Goal: Task Accomplishment & Management: Complete application form

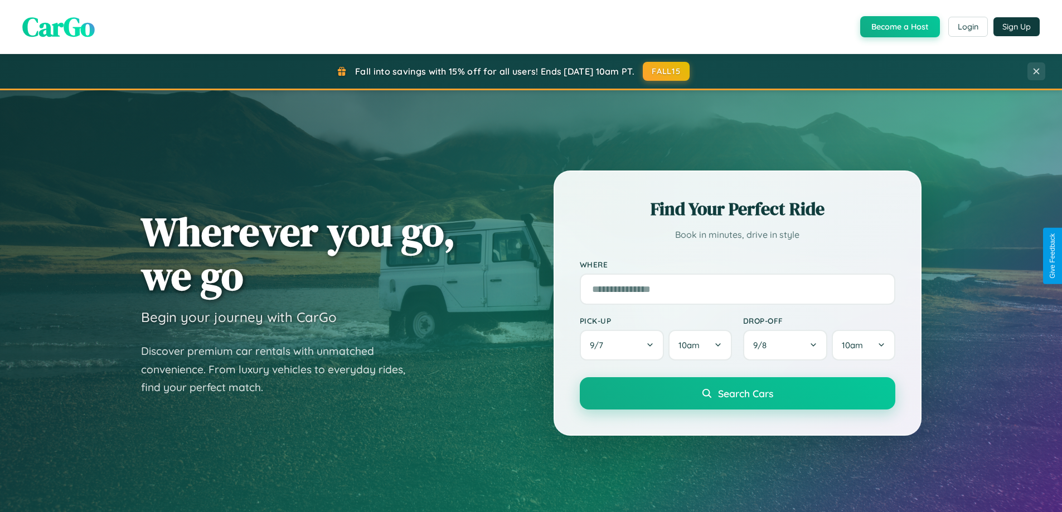
scroll to position [2146, 0]
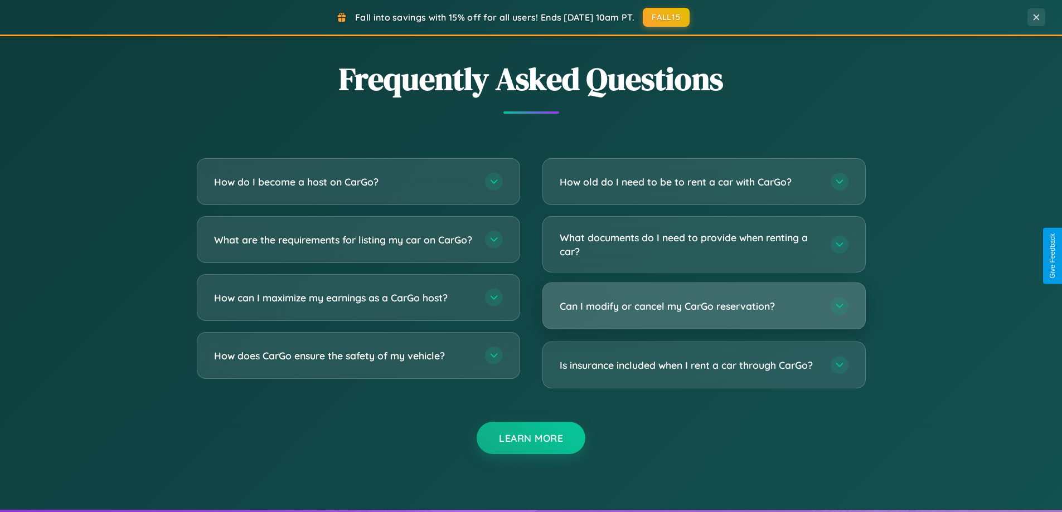
click at [704, 306] on h3 "Can I modify or cancel my CarGo reservation?" at bounding box center [690, 306] width 260 height 14
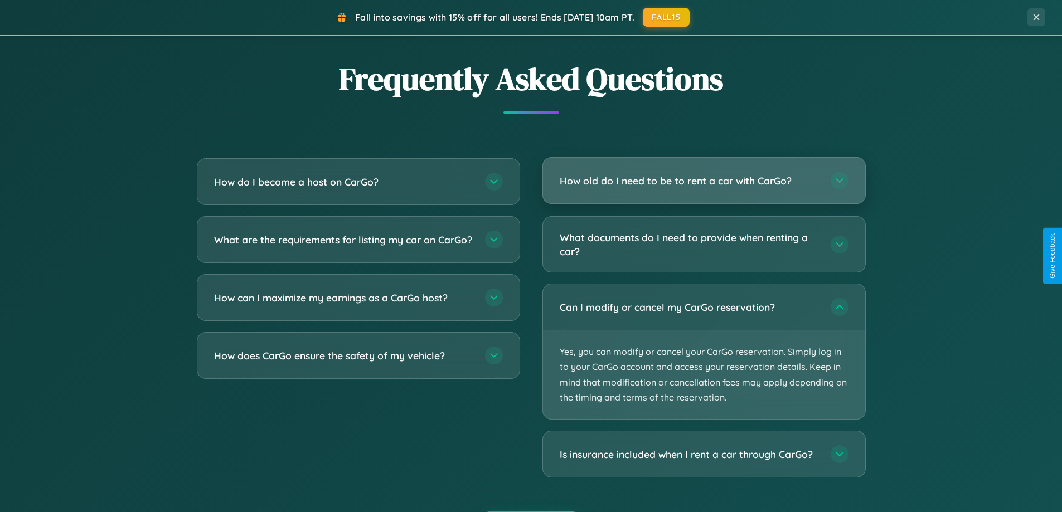
click at [704, 182] on h3 "How old do I need to be to rent a car with CarGo?" at bounding box center [690, 181] width 260 height 14
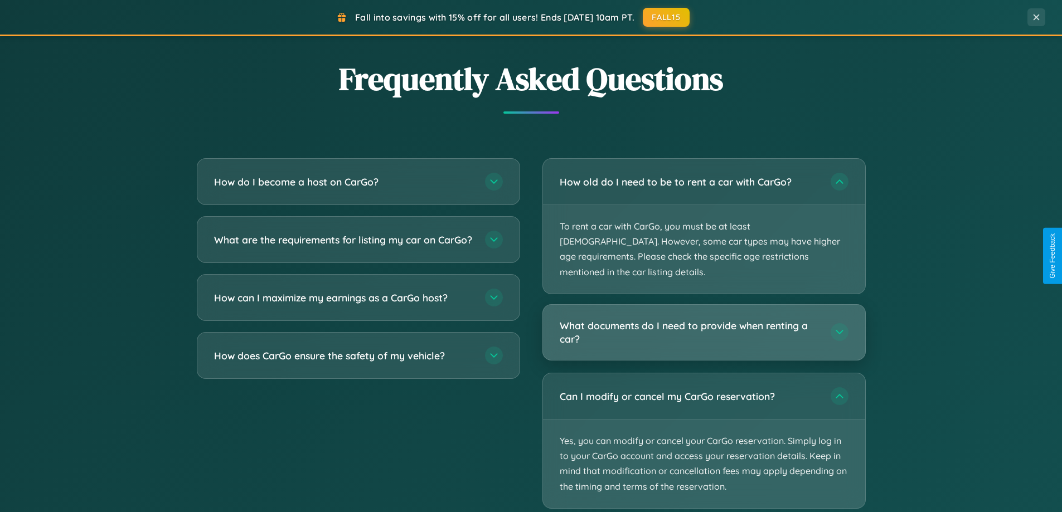
click at [704, 319] on h3 "What documents do I need to provide when renting a car?" at bounding box center [690, 332] width 260 height 27
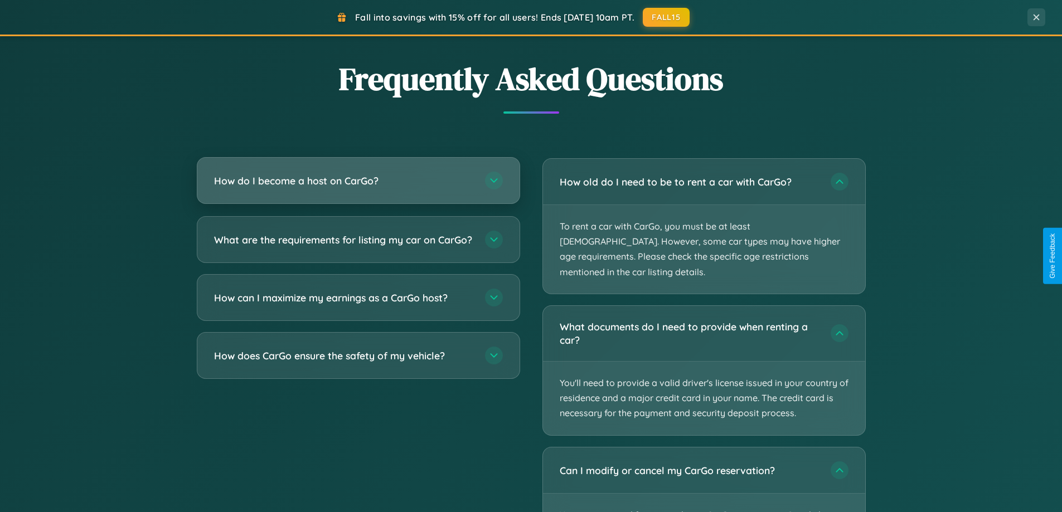
click at [358, 181] on h3 "How do I become a host on CarGo?" at bounding box center [344, 181] width 260 height 14
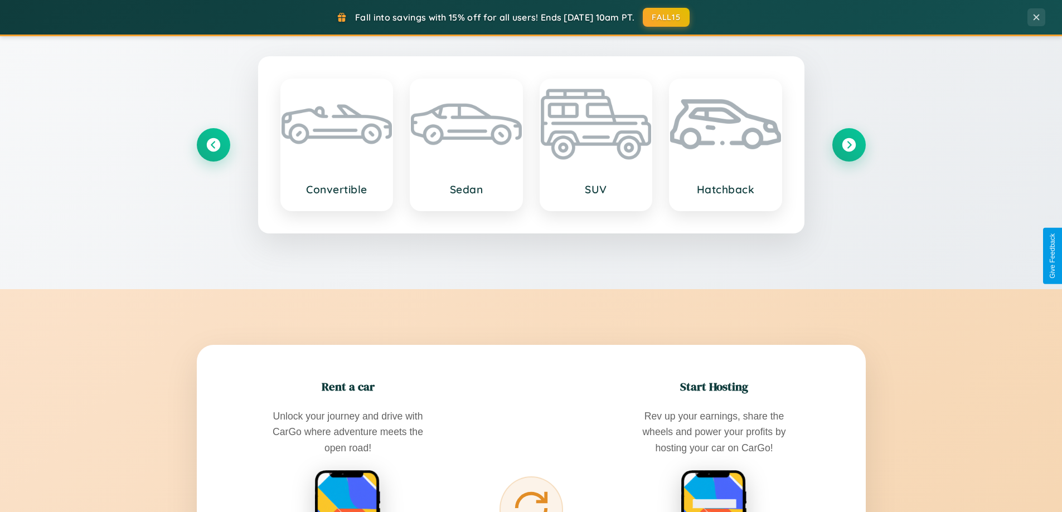
scroll to position [0, 0]
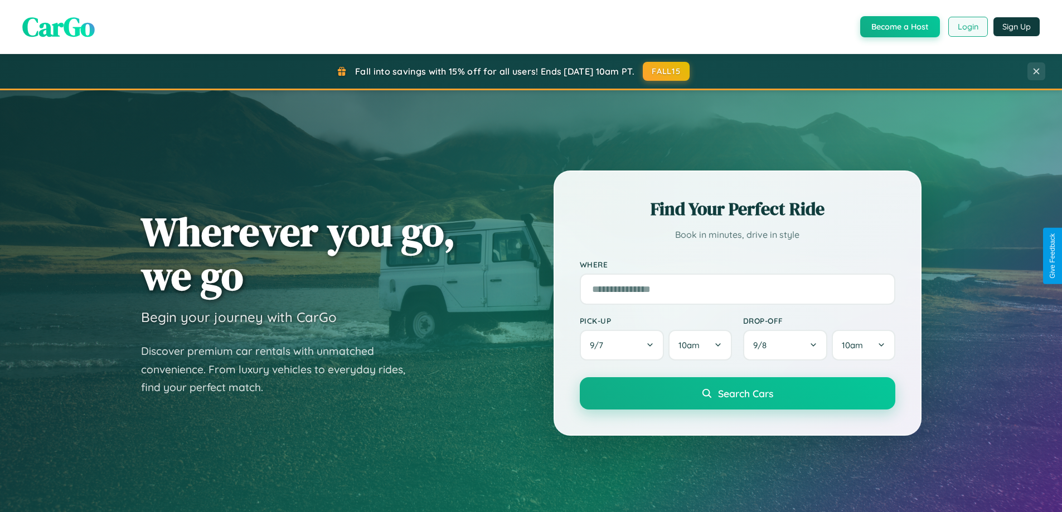
click at [967, 27] on button "Login" at bounding box center [968, 27] width 40 height 20
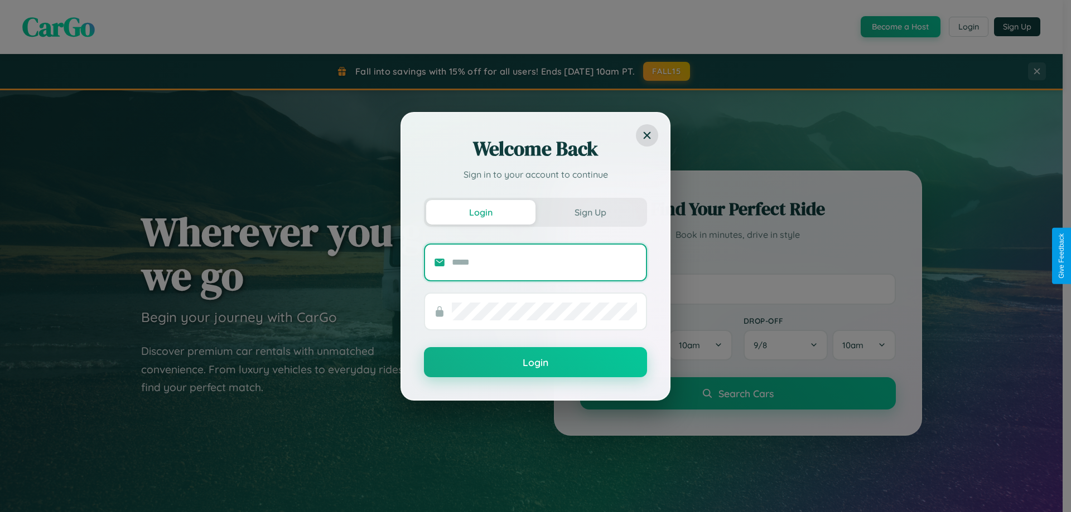
click at [544, 262] on input "text" at bounding box center [544, 263] width 185 height 18
type input "**********"
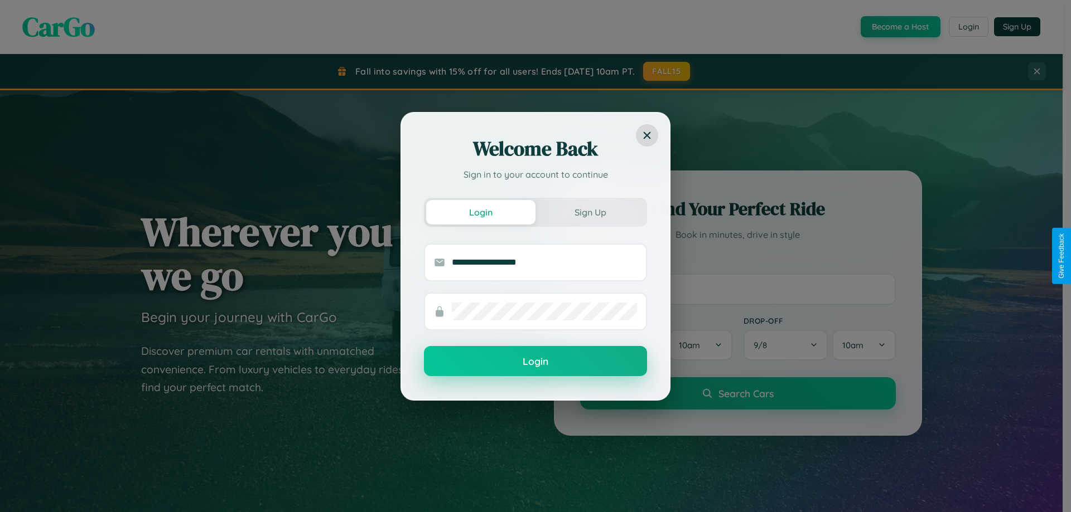
click at [535, 361] on button "Login" at bounding box center [535, 361] width 223 height 30
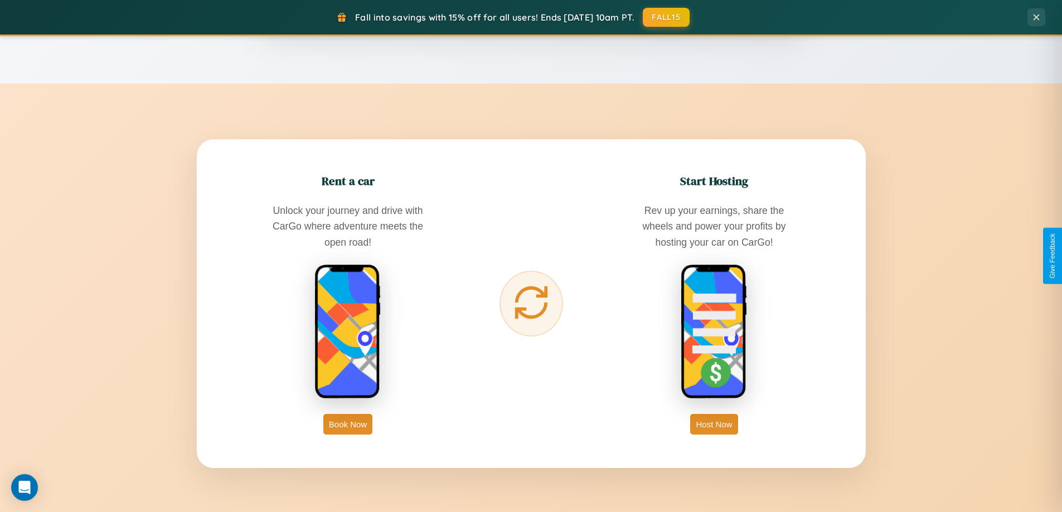
scroll to position [1792, 0]
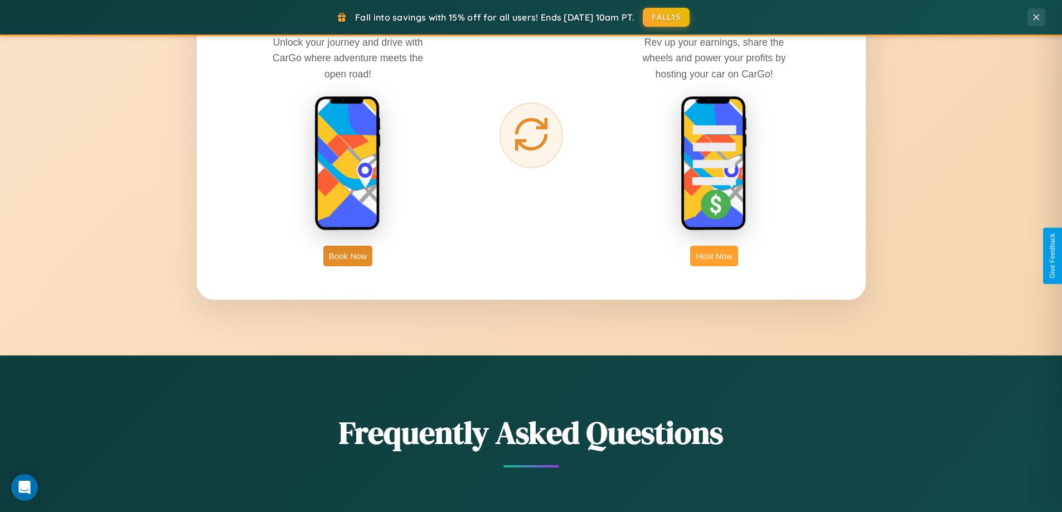
click at [714, 256] on button "Host Now" at bounding box center [713, 256] width 47 height 21
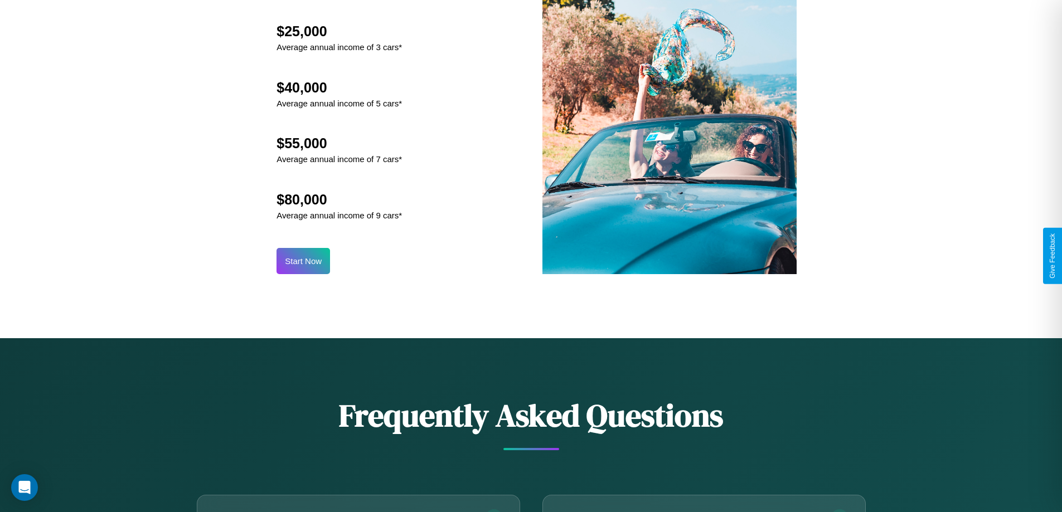
scroll to position [1507, 0]
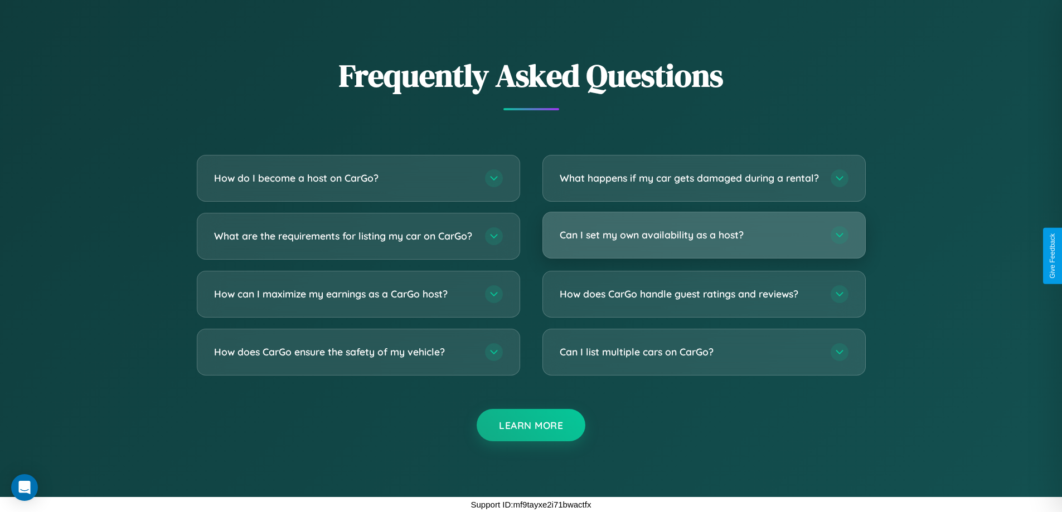
click at [704, 235] on h3 "Can I set my own availability as a host?" at bounding box center [690, 235] width 260 height 14
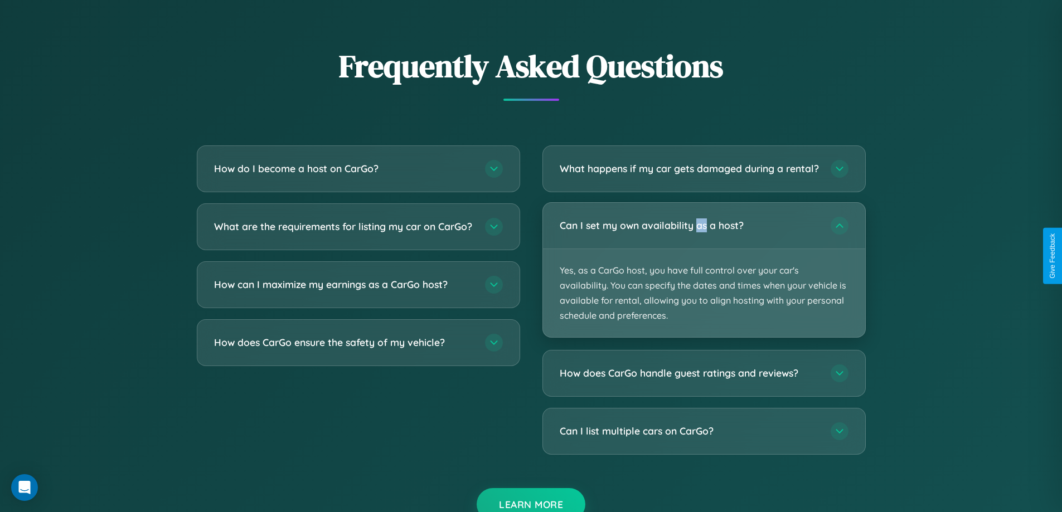
click at [704, 279] on p "Yes, as a CarGo host, you have full control over your car's availability. You c…" at bounding box center [704, 293] width 322 height 89
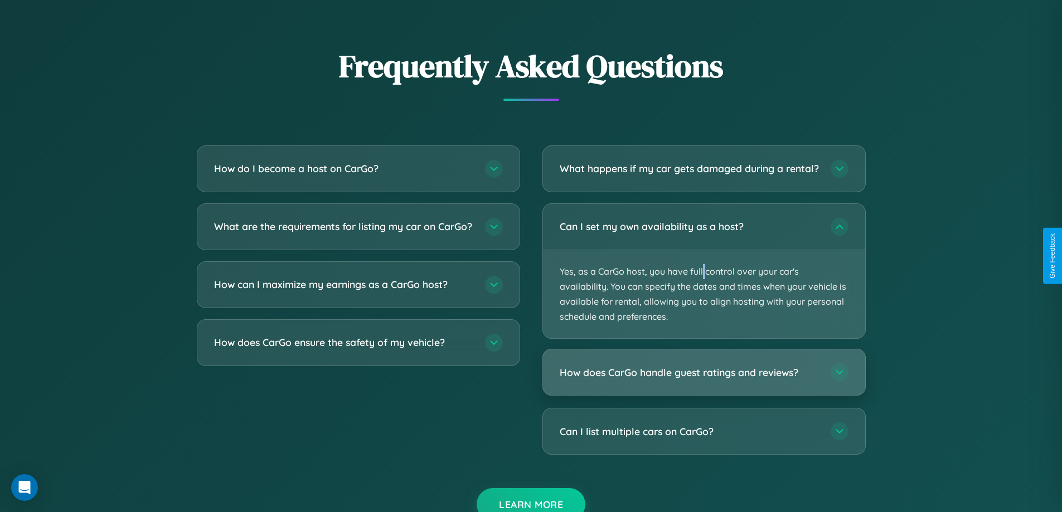
click at [704, 380] on h3 "How does CarGo handle guest ratings and reviews?" at bounding box center [690, 373] width 260 height 14
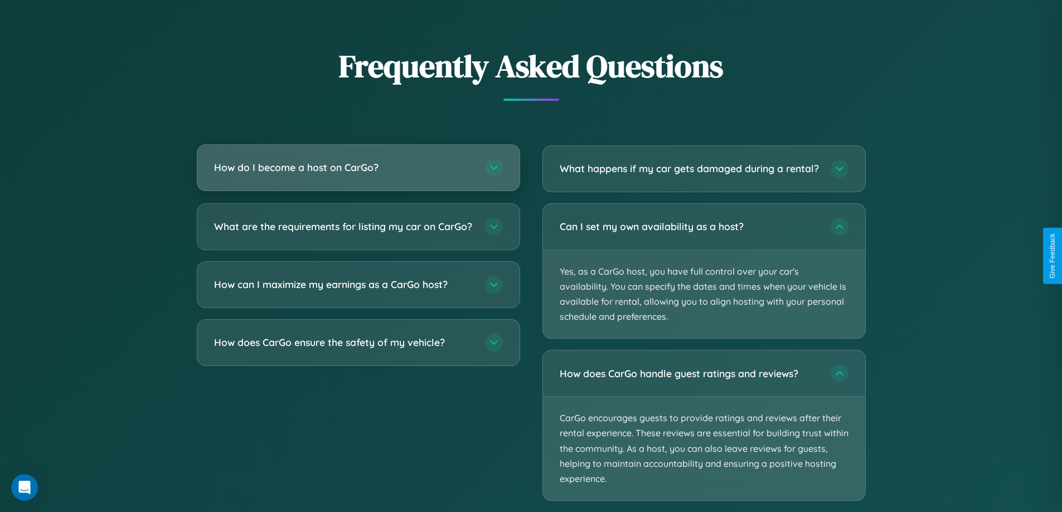
click at [358, 168] on h3 "How do I become a host on CarGo?" at bounding box center [344, 168] width 260 height 14
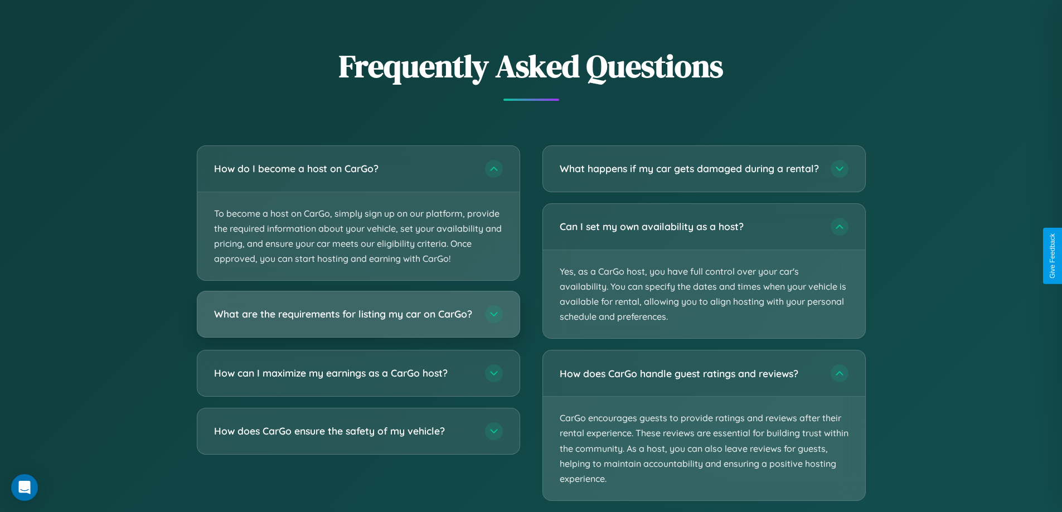
click at [358, 320] on h3 "What are the requirements for listing my car on CarGo?" at bounding box center [344, 315] width 260 height 14
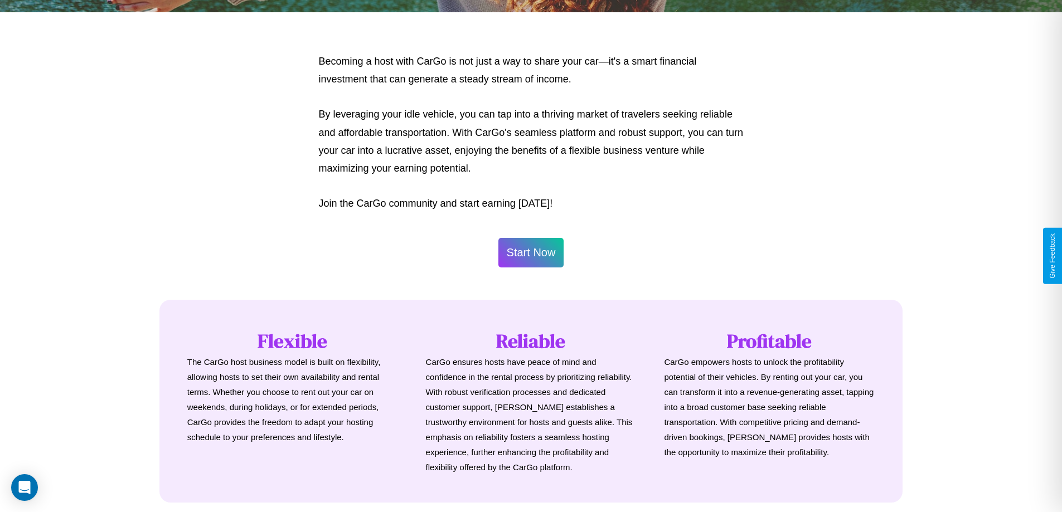
scroll to position [539, 0]
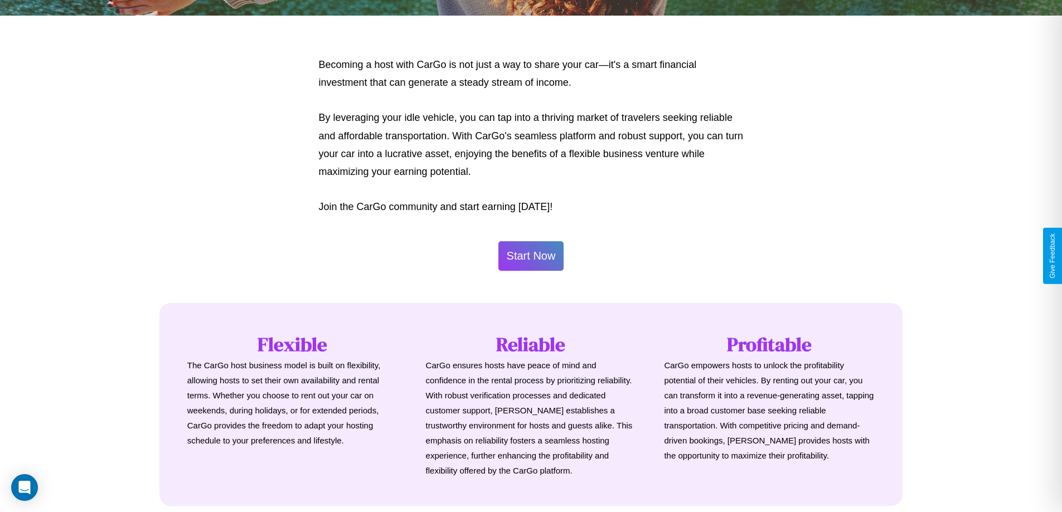
click at [531, 256] on button "Start Now" at bounding box center [531, 256] width 66 height 30
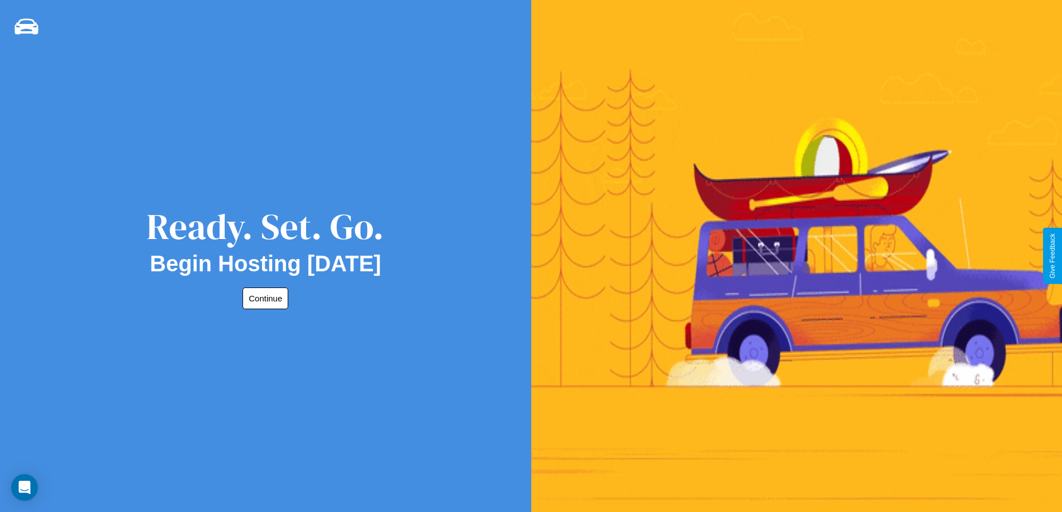
click at [263, 298] on button "Continue" at bounding box center [266, 299] width 46 height 22
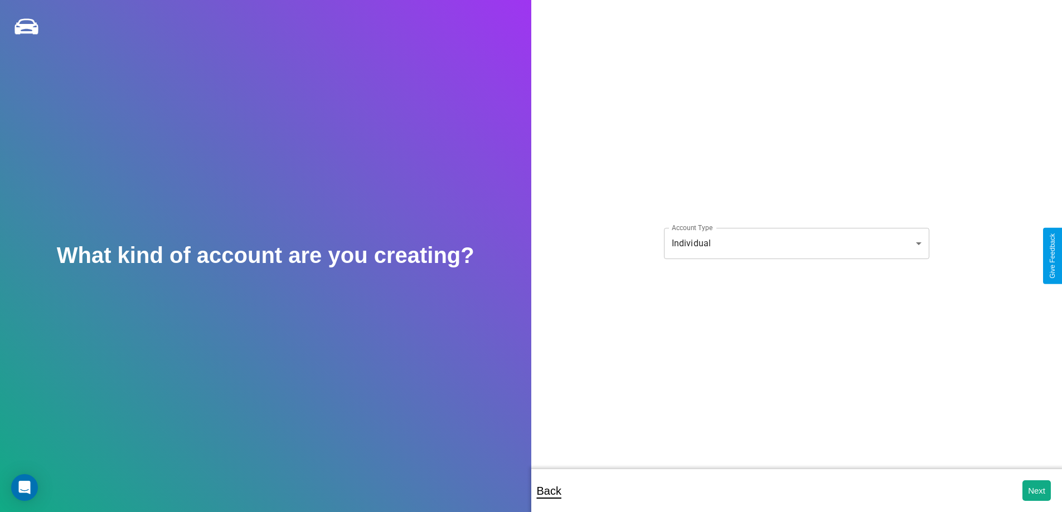
click at [796, 243] on body "**********" at bounding box center [531, 263] width 1062 height 527
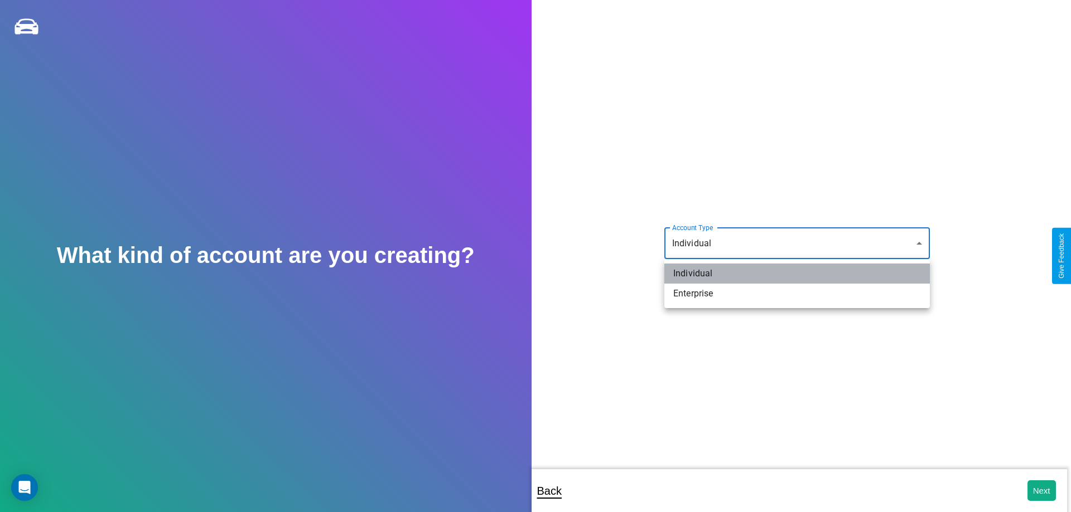
click at [797, 274] on li "Individual" at bounding box center [796, 274] width 265 height 20
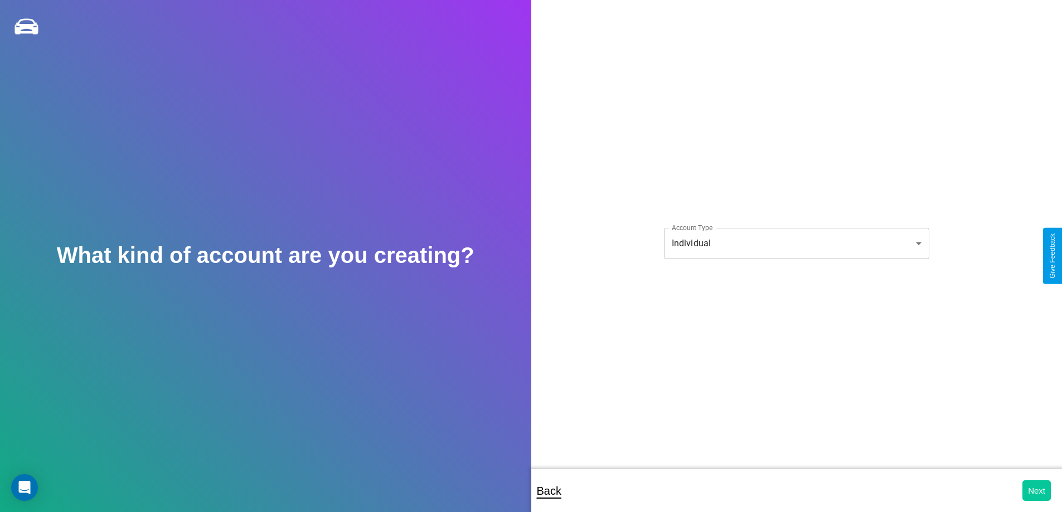
click at [1037, 491] on button "Next" at bounding box center [1037, 491] width 28 height 21
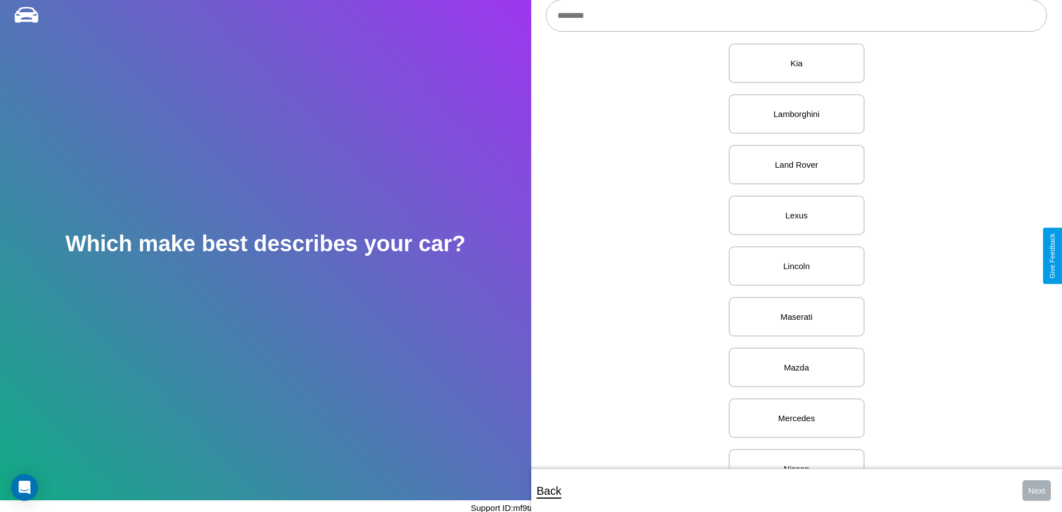
scroll to position [1092, 0]
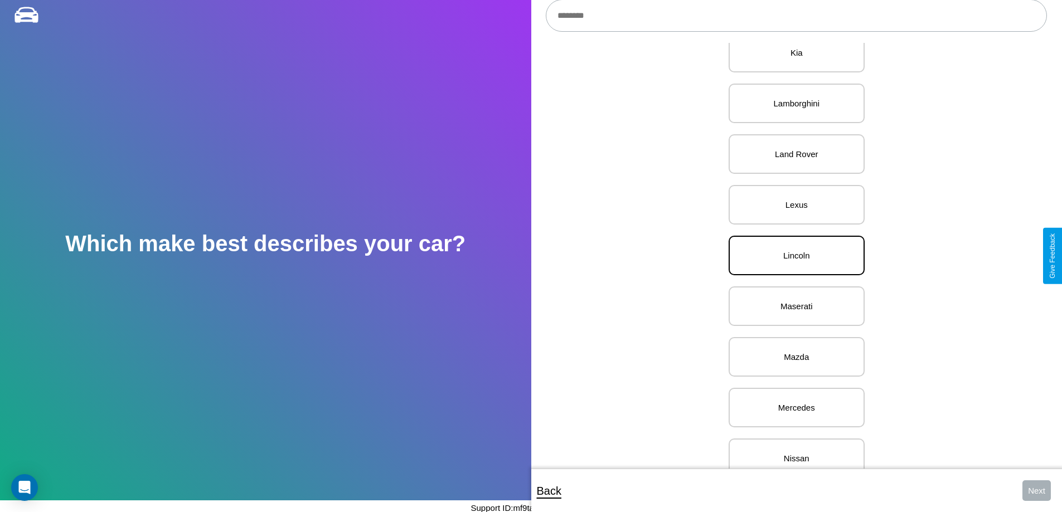
click at [792, 256] on p "Lincoln" at bounding box center [797, 255] width 112 height 15
click at [1037, 491] on button "Next" at bounding box center [1037, 491] width 28 height 21
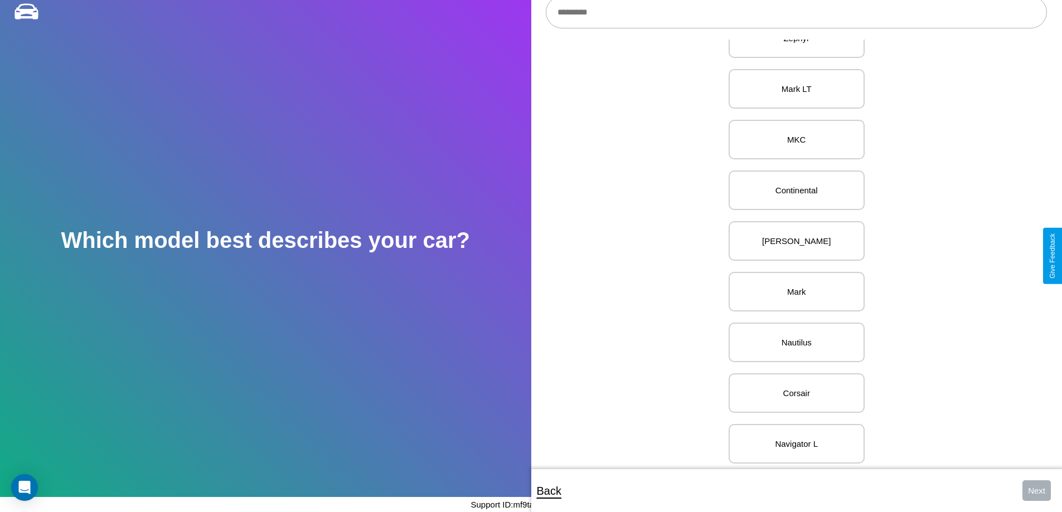
scroll to position [458, 0]
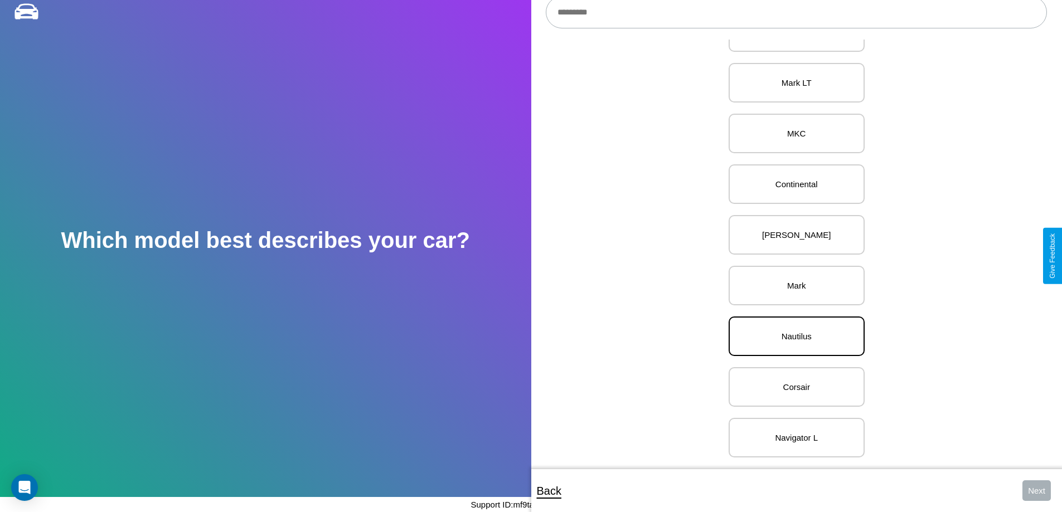
click at [792, 329] on p "Nautilus" at bounding box center [797, 336] width 112 height 15
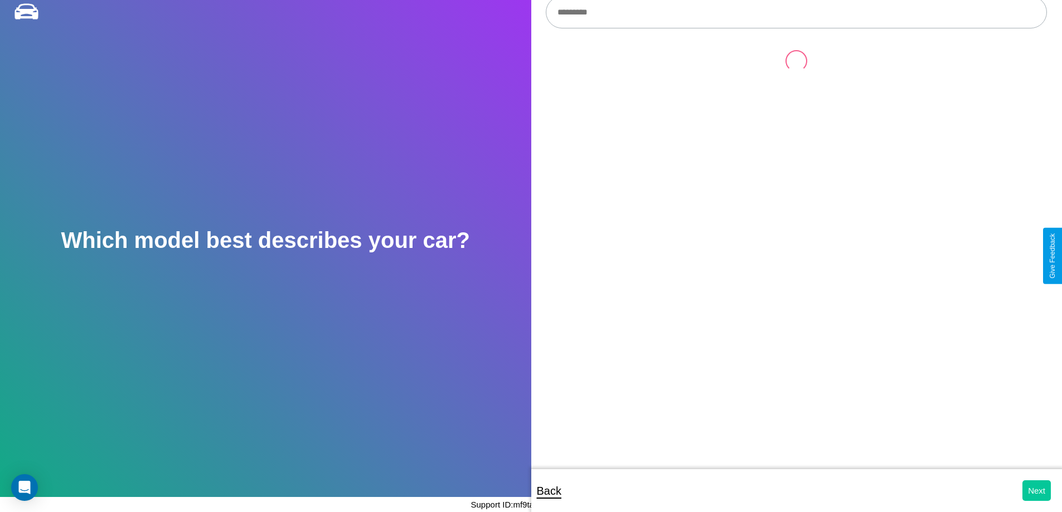
scroll to position [0, 0]
click at [1037, 491] on button "Next" at bounding box center [1037, 491] width 28 height 21
select select "*****"
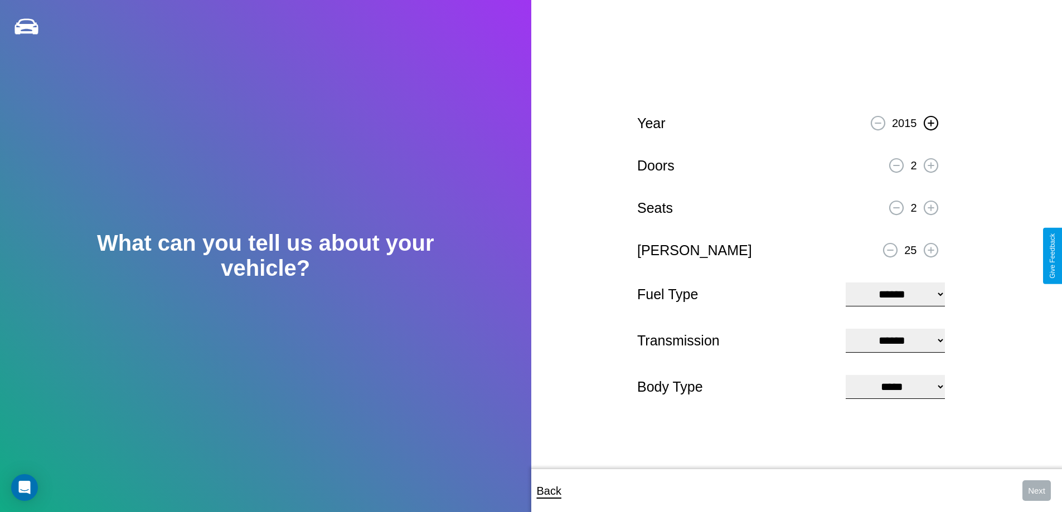
click at [931, 122] on icon at bounding box center [931, 123] width 6 height 6
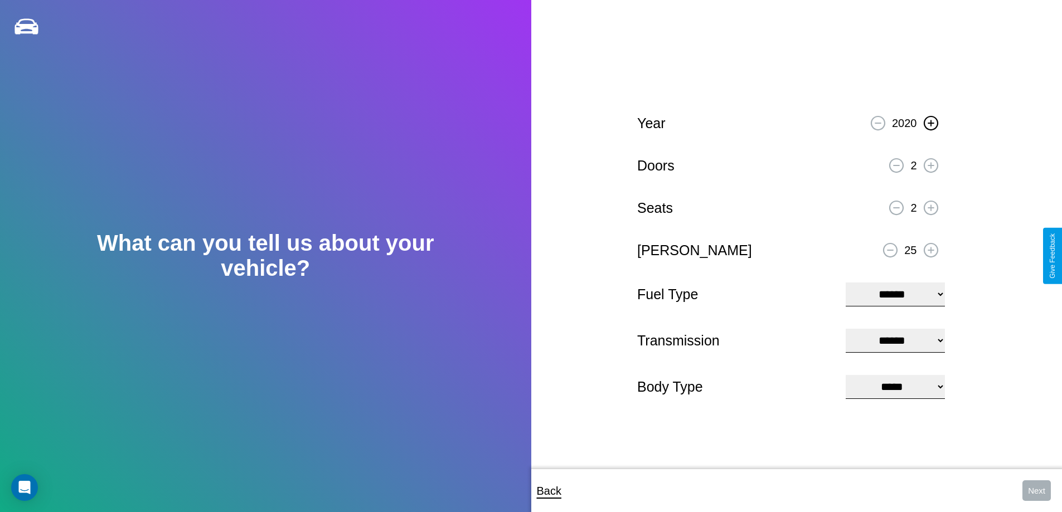
click at [931, 122] on icon at bounding box center [931, 123] width 6 height 6
click at [931, 164] on icon at bounding box center [931, 165] width 6 height 6
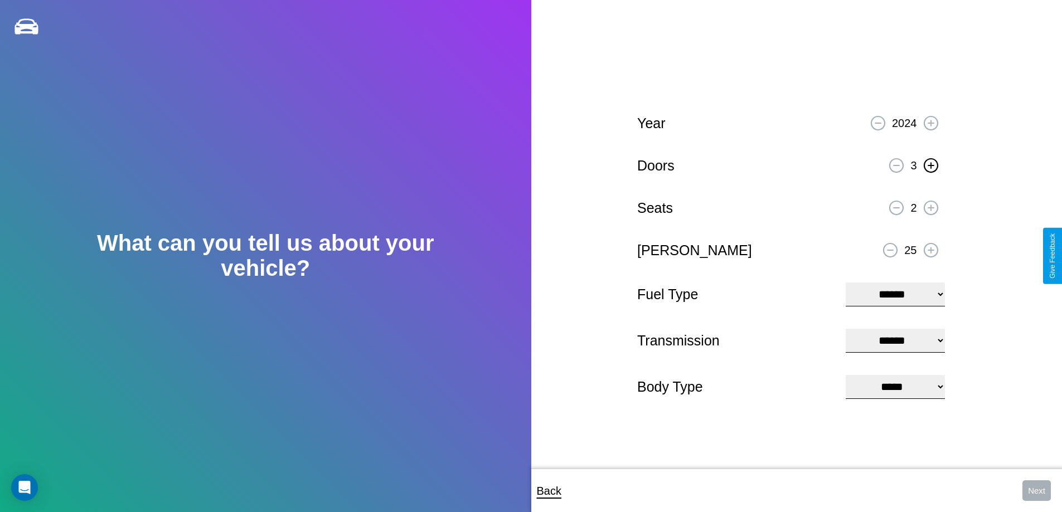
click at [931, 164] on icon at bounding box center [931, 165] width 6 height 6
click at [931, 206] on icon at bounding box center [931, 208] width 6 height 6
click at [890, 250] on icon at bounding box center [891, 250] width 6 height 1
click at [895, 293] on select "**********" at bounding box center [895, 295] width 99 height 24
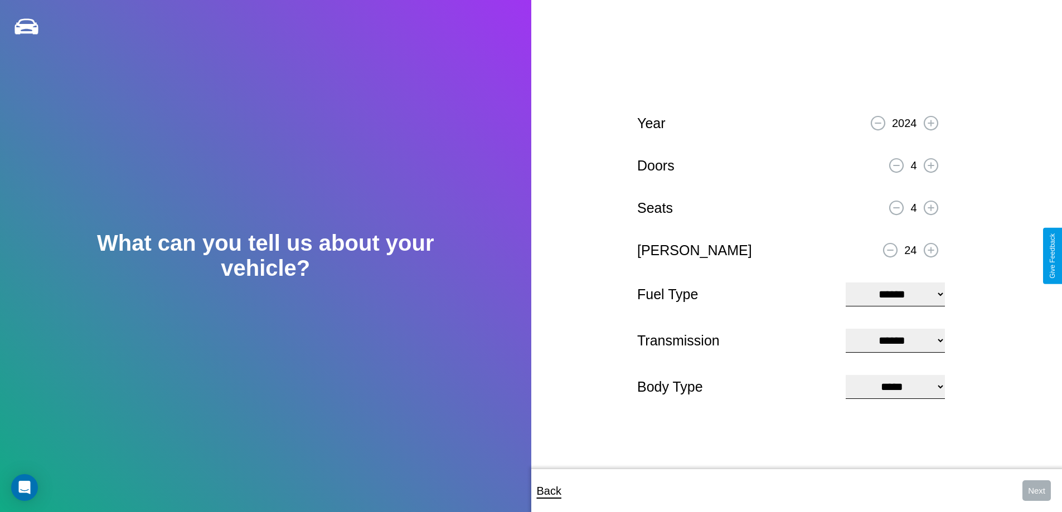
select select "***"
click at [895, 341] on select "****** ********* ******" at bounding box center [895, 341] width 99 height 24
select select "******"
click at [895, 388] on select "**********" at bounding box center [895, 387] width 99 height 24
select select "*********"
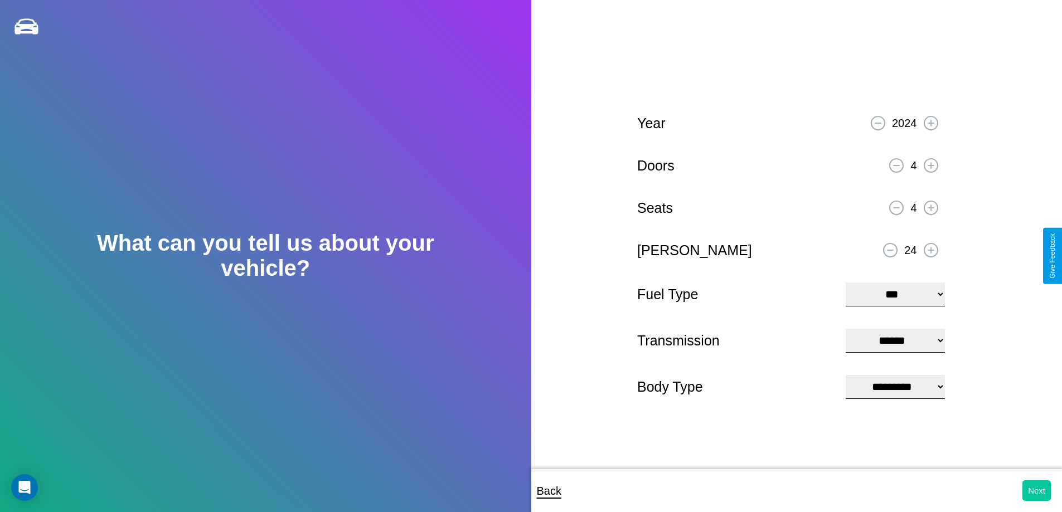
click at [1037, 491] on button "Next" at bounding box center [1037, 491] width 28 height 21
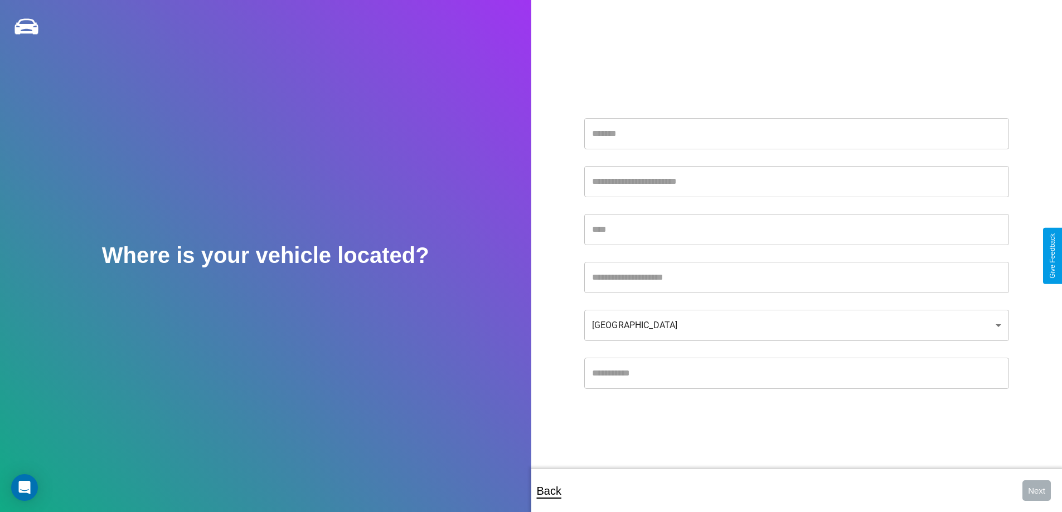
click at [796, 133] on input "text" at bounding box center [796, 133] width 425 height 31
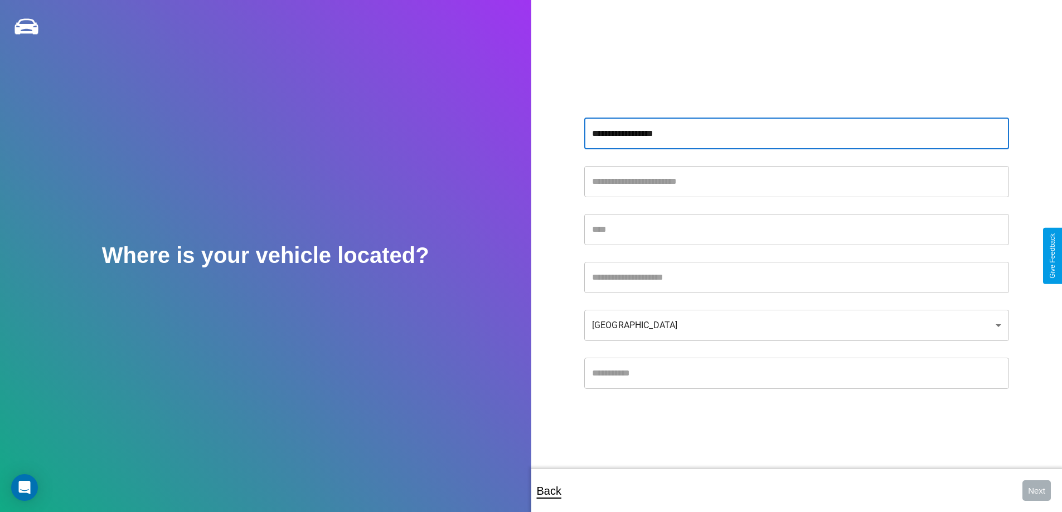
type input "**********"
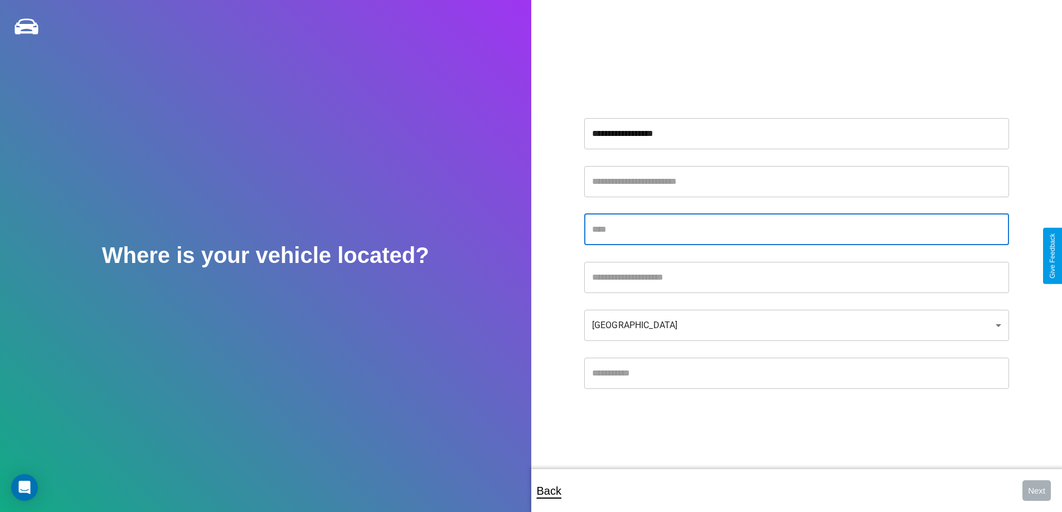
click at [796, 229] on input "text" at bounding box center [796, 229] width 425 height 31
type input "******"
click at [796, 277] on input "text" at bounding box center [796, 277] width 425 height 31
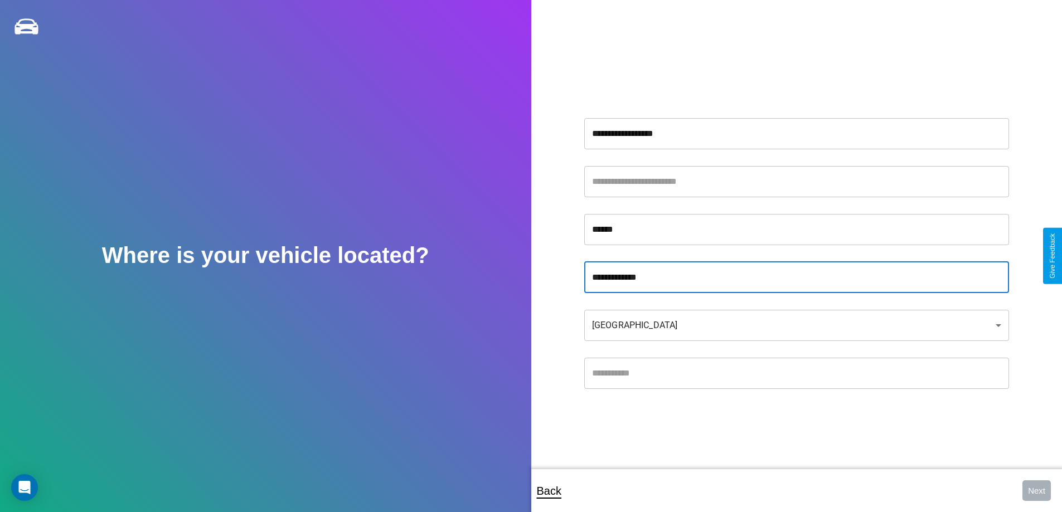
type input "**********"
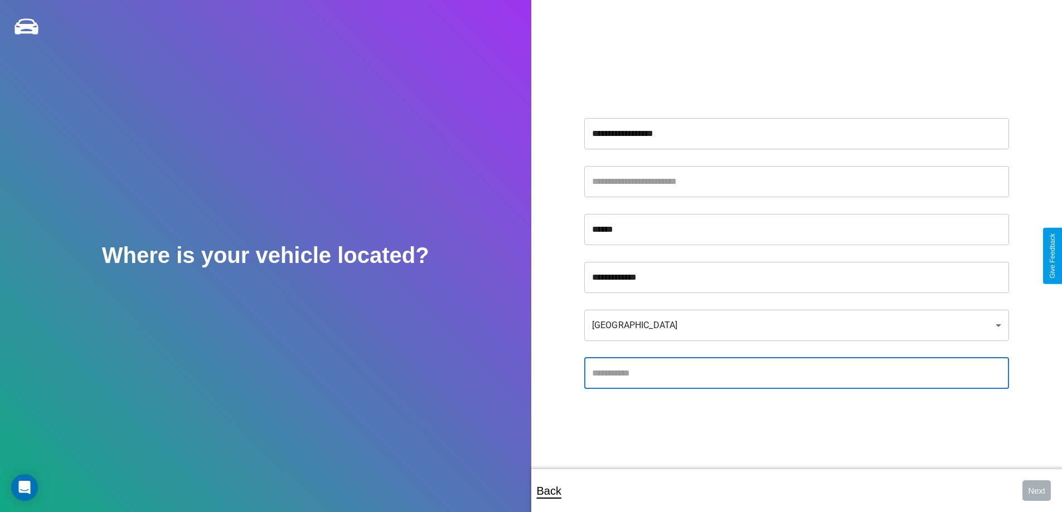
click at [796, 373] on input "text" at bounding box center [796, 373] width 425 height 31
type input "*****"
click at [796, 325] on body "**********" at bounding box center [531, 263] width 1062 height 527
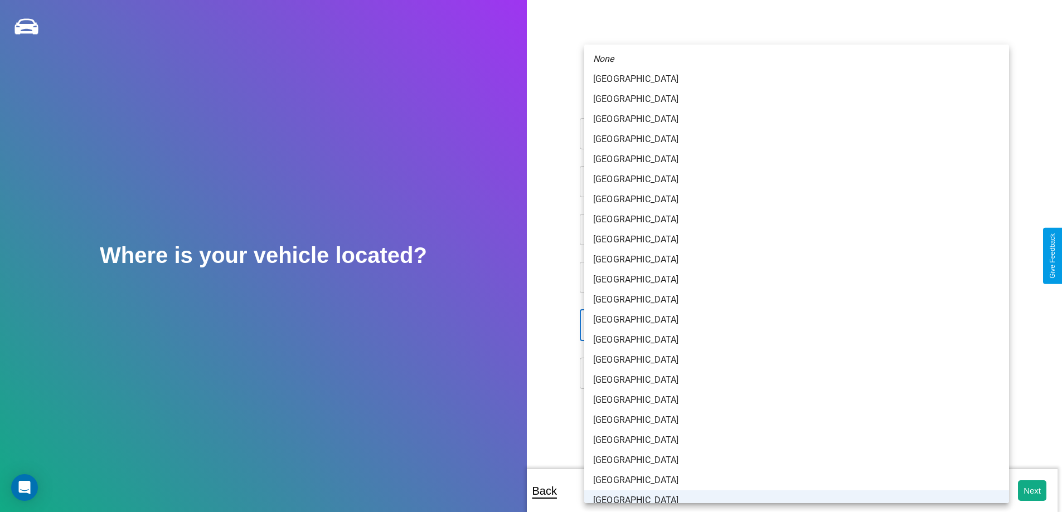
click at [793, 491] on li "[GEOGRAPHIC_DATA]" at bounding box center [796, 501] width 425 height 20
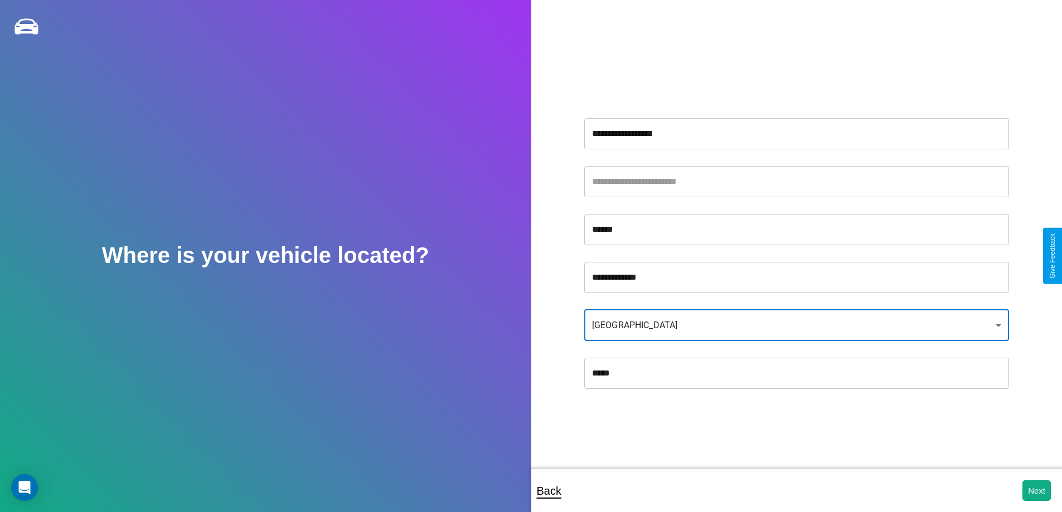
scroll to position [7, 0]
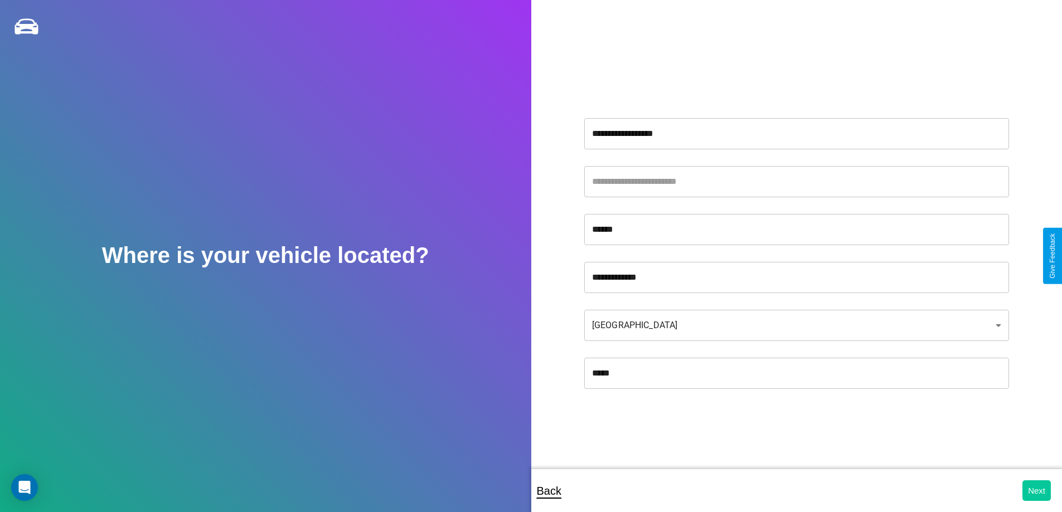
click at [1037, 491] on button "Next" at bounding box center [1037, 491] width 28 height 21
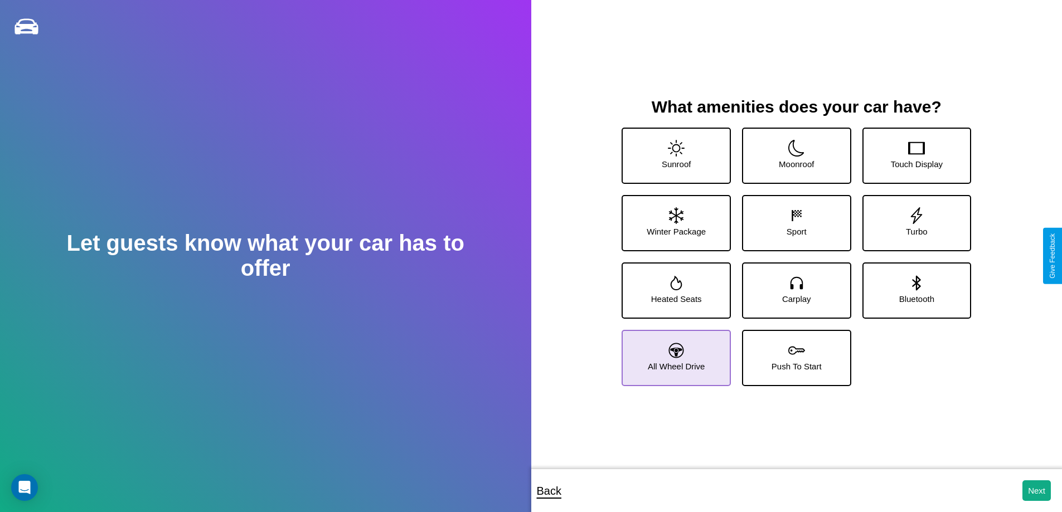
click at [675, 354] on icon at bounding box center [676, 350] width 15 height 15
click at [792, 151] on icon at bounding box center [796, 148] width 17 height 17
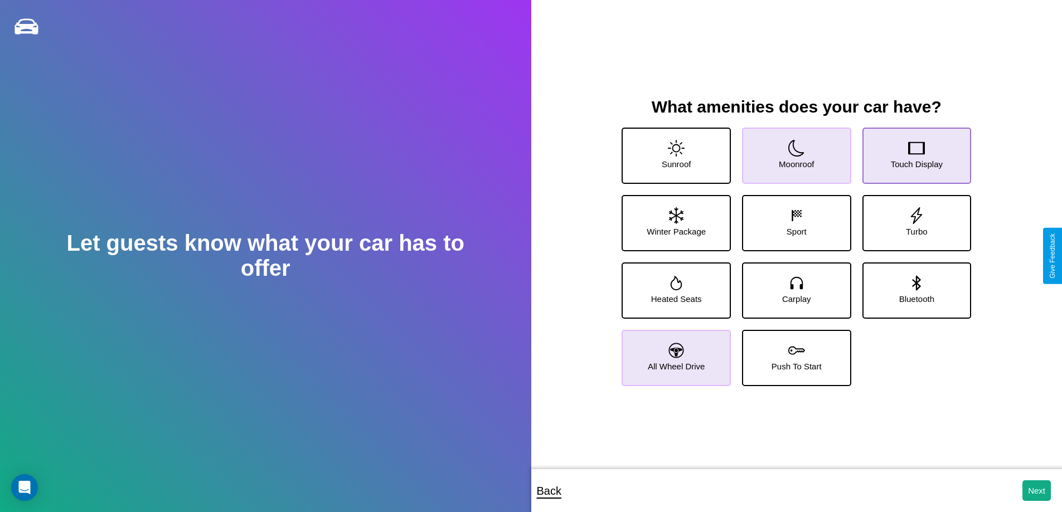
click at [909, 151] on icon at bounding box center [916, 148] width 17 height 17
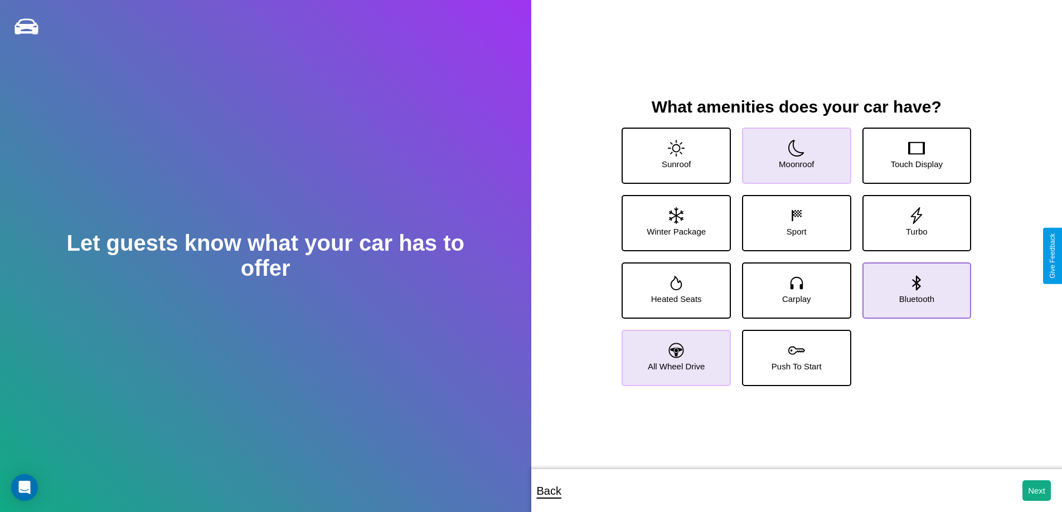
click at [913, 286] on icon at bounding box center [917, 282] width 8 height 15
click at [792, 354] on icon at bounding box center [796, 350] width 17 height 17
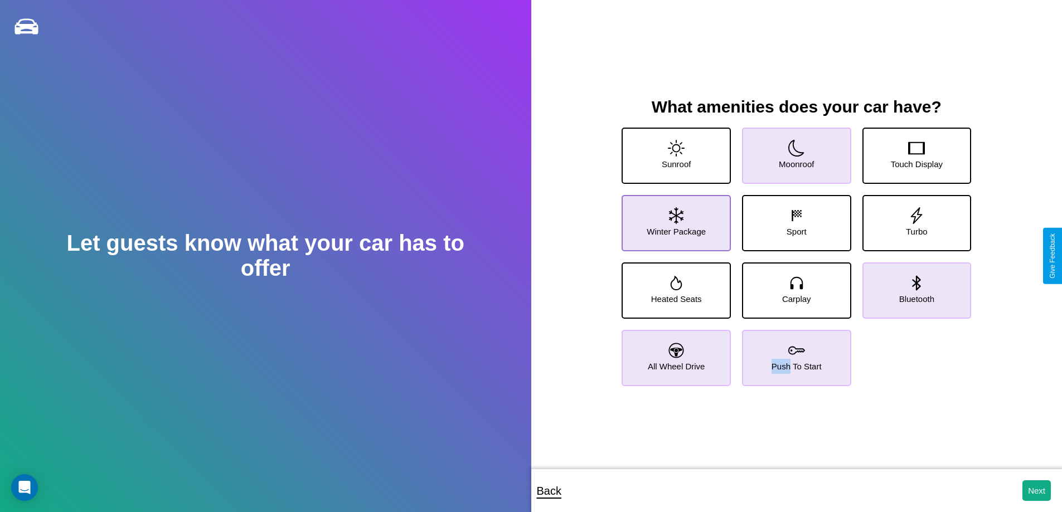
click at [675, 219] on icon at bounding box center [676, 215] width 14 height 17
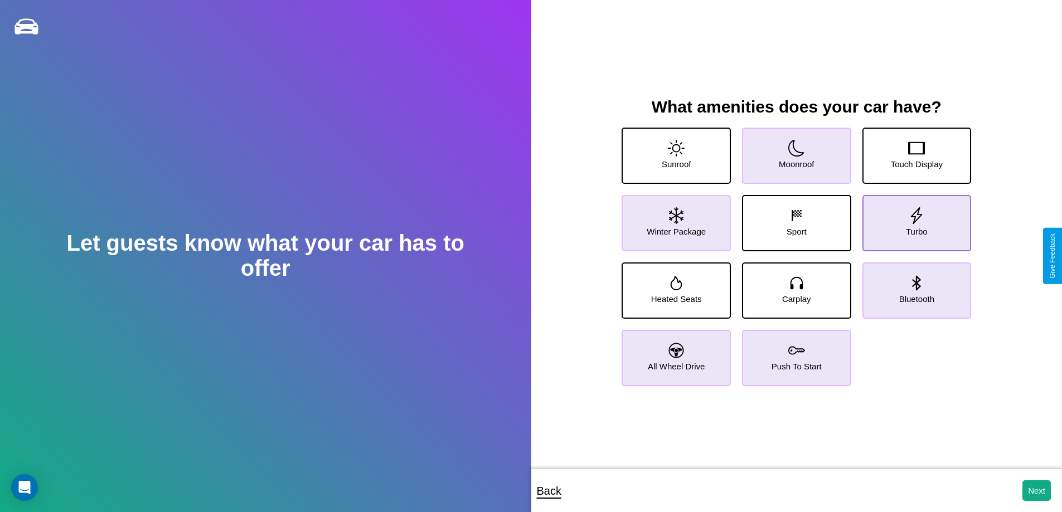
click at [909, 219] on icon at bounding box center [916, 215] width 17 height 17
click at [1037, 491] on button "Next" at bounding box center [1037, 491] width 28 height 21
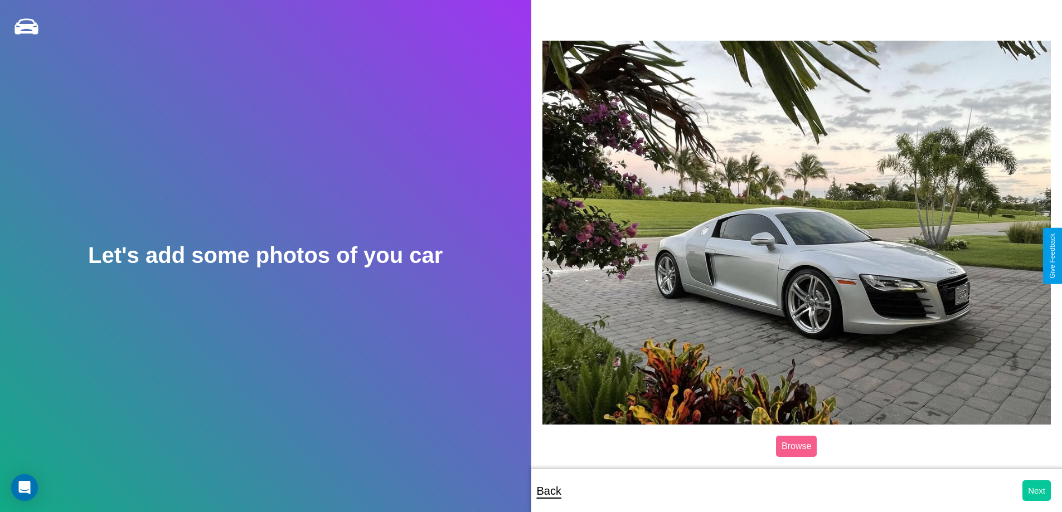
click at [1037, 491] on button "Next" at bounding box center [1037, 491] width 28 height 21
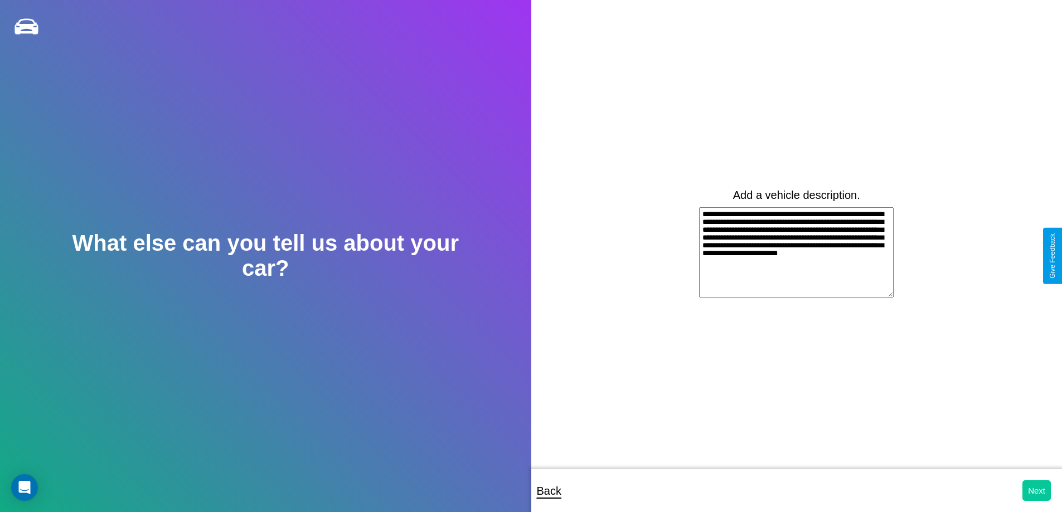
type textarea "**********"
click at [1037, 491] on button "Next" at bounding box center [1037, 491] width 28 height 21
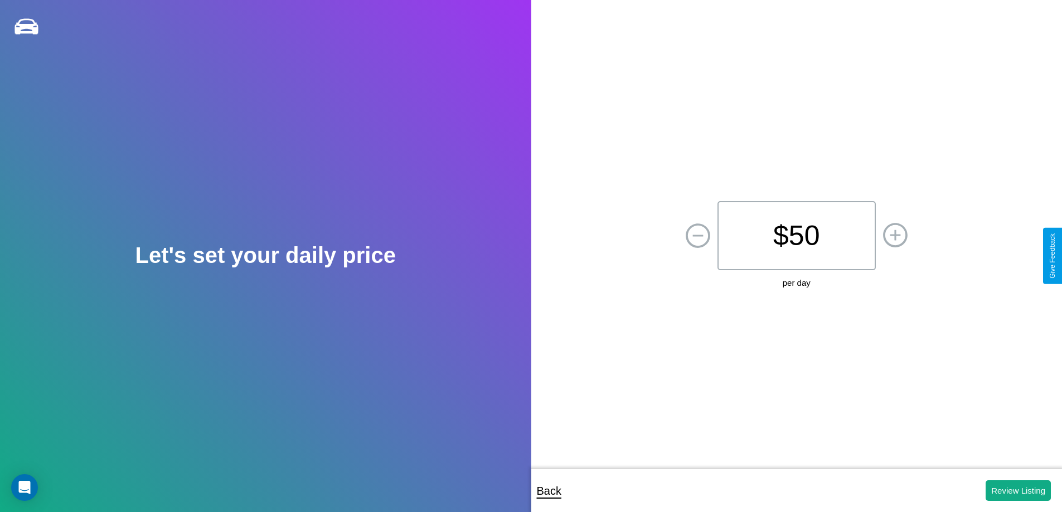
click at [796, 236] on p "$ 50" at bounding box center [797, 235] width 158 height 69
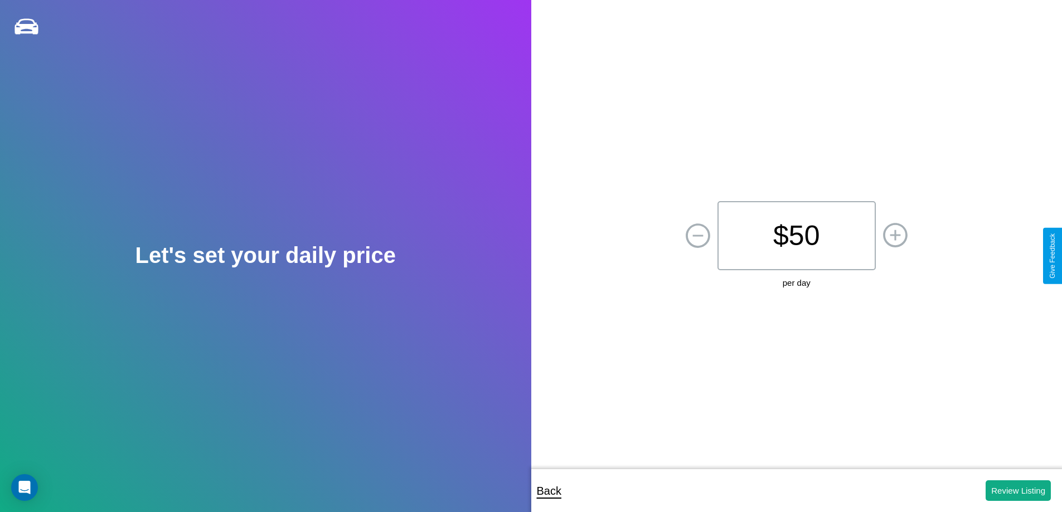
click at [796, 236] on p "$ 50" at bounding box center [797, 235] width 158 height 69
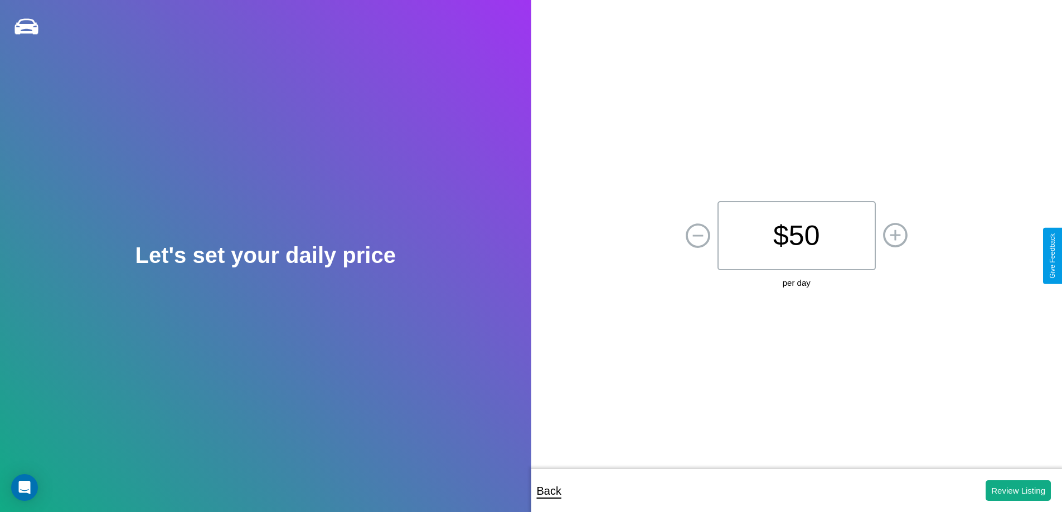
click at [796, 236] on p "$ 50" at bounding box center [797, 235] width 158 height 69
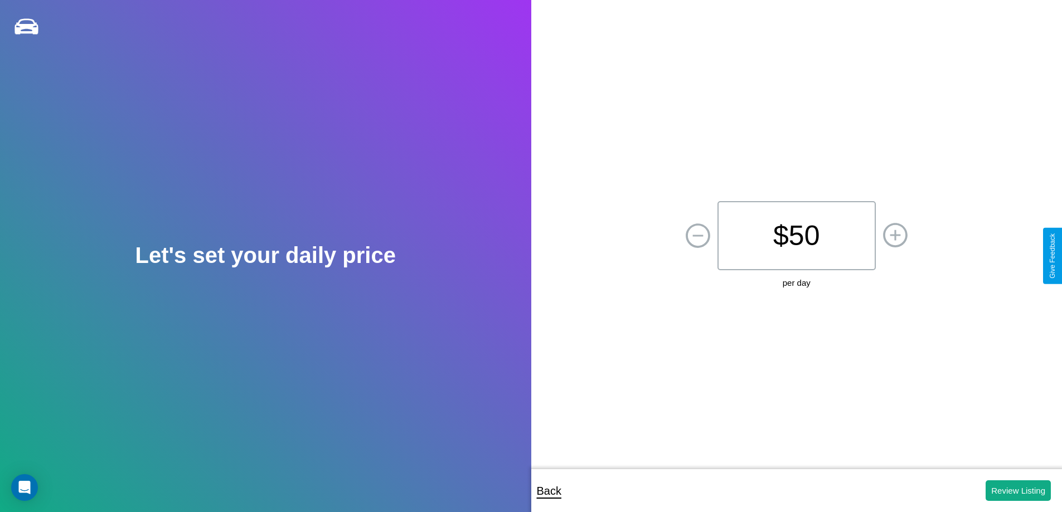
click at [796, 236] on p "$ 50" at bounding box center [797, 235] width 158 height 69
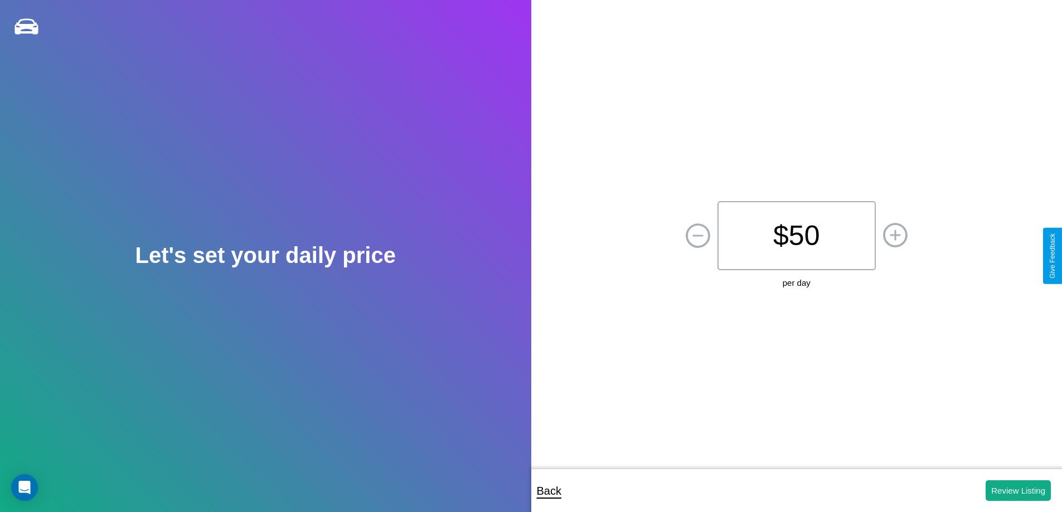
click at [796, 236] on p "$ 50" at bounding box center [797, 235] width 158 height 69
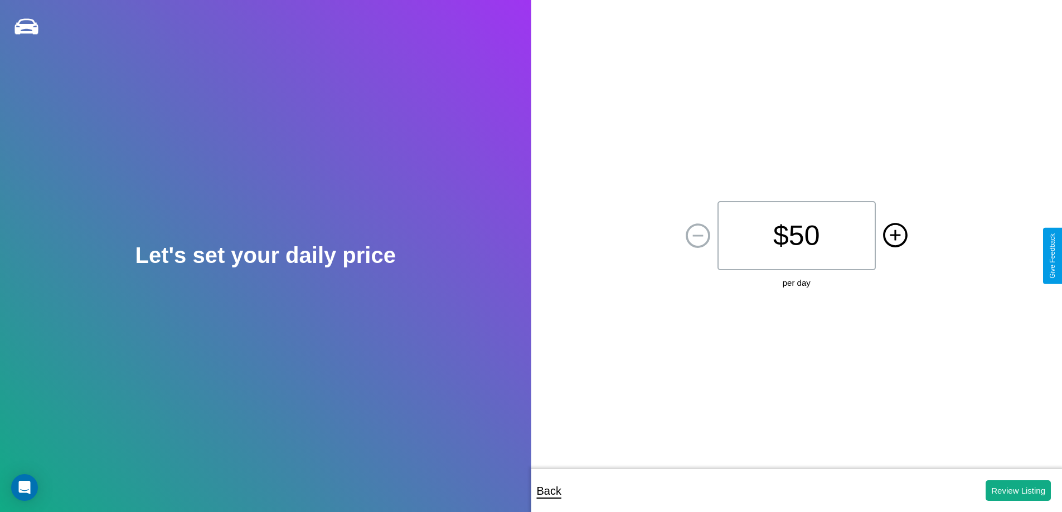
click at [895, 236] on icon at bounding box center [895, 235] width 11 height 11
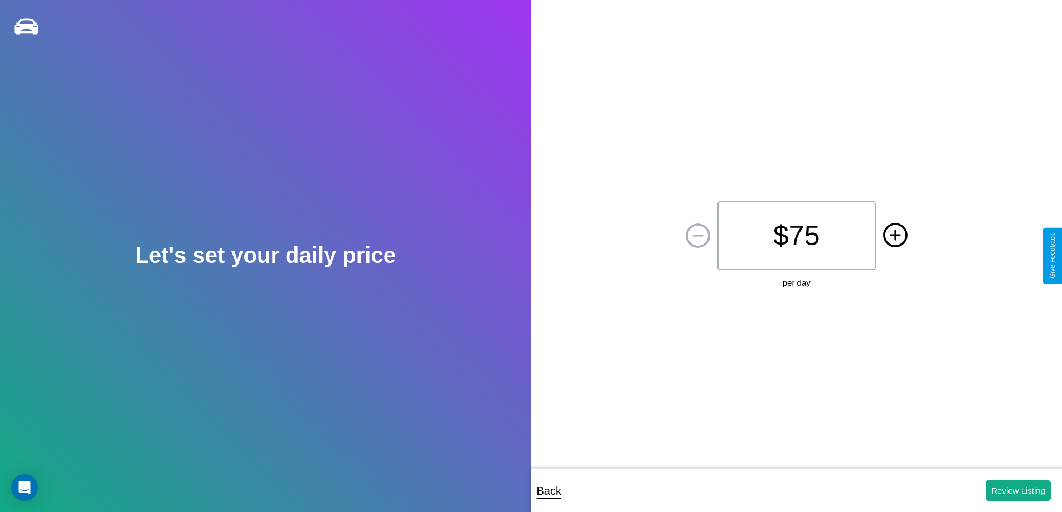
click at [895, 236] on icon at bounding box center [895, 235] width 11 height 11
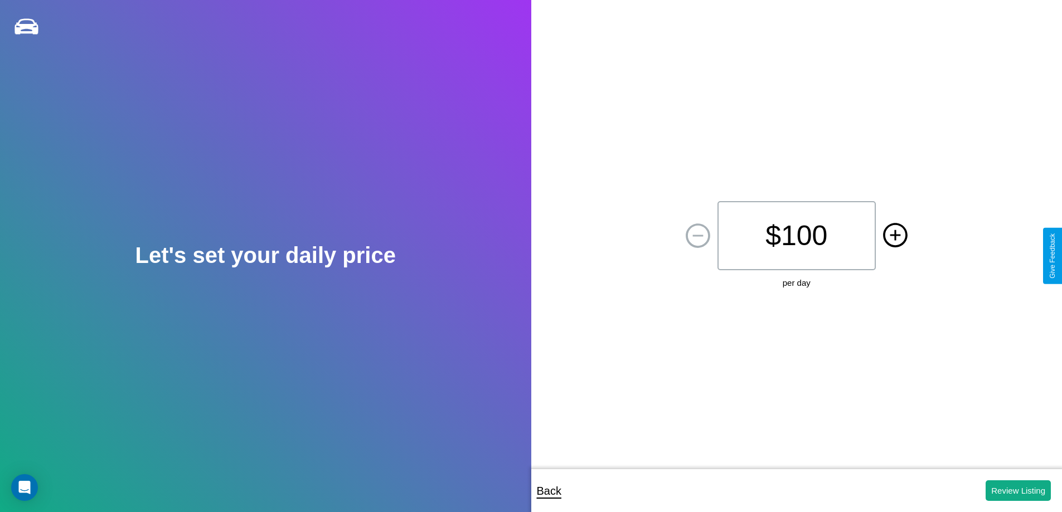
click at [895, 236] on icon at bounding box center [895, 235] width 11 height 11
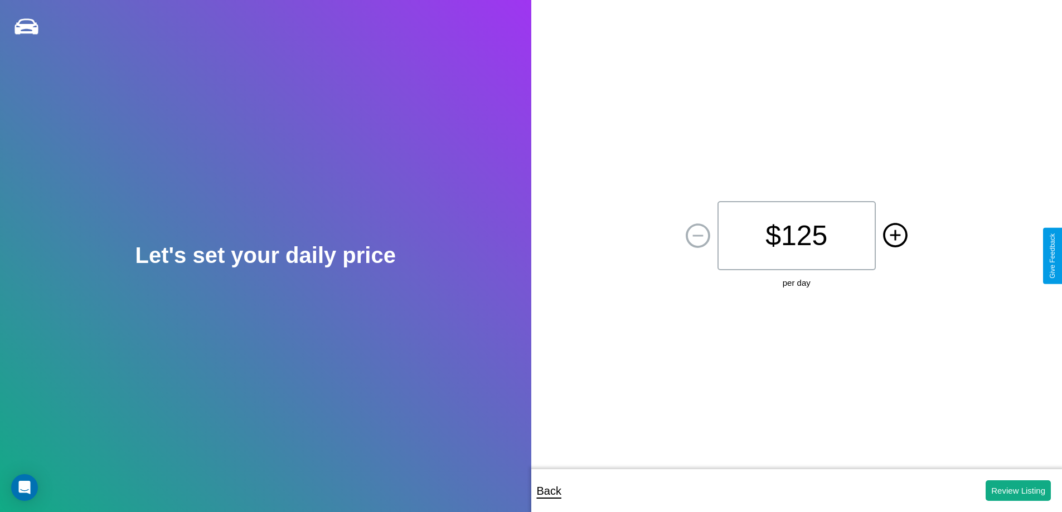
click at [895, 236] on icon at bounding box center [895, 235] width 11 height 11
click at [1018, 491] on button "Review Listing" at bounding box center [1018, 491] width 65 height 21
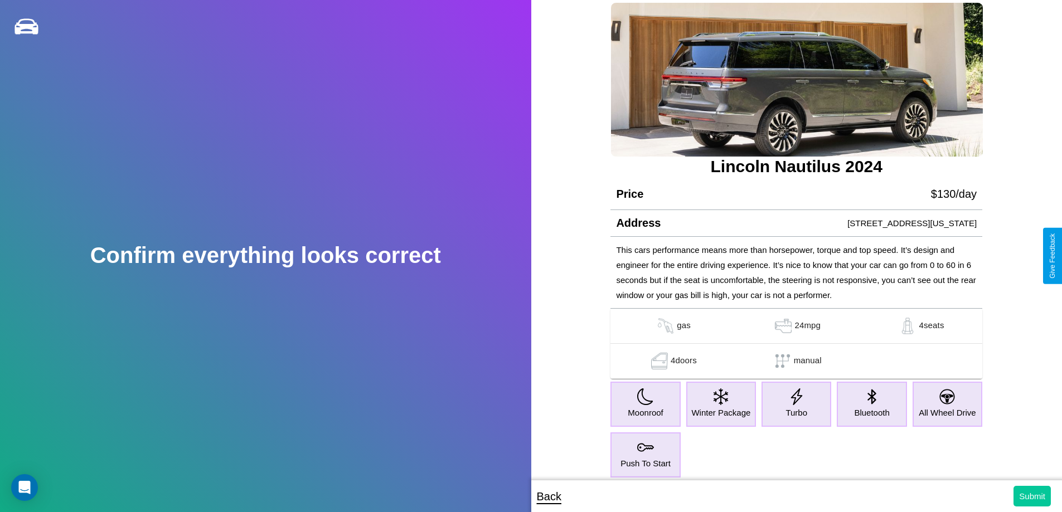
click at [1032, 496] on button "Submit" at bounding box center [1032, 496] width 37 height 21
